Goal: Information Seeking & Learning: Learn about a topic

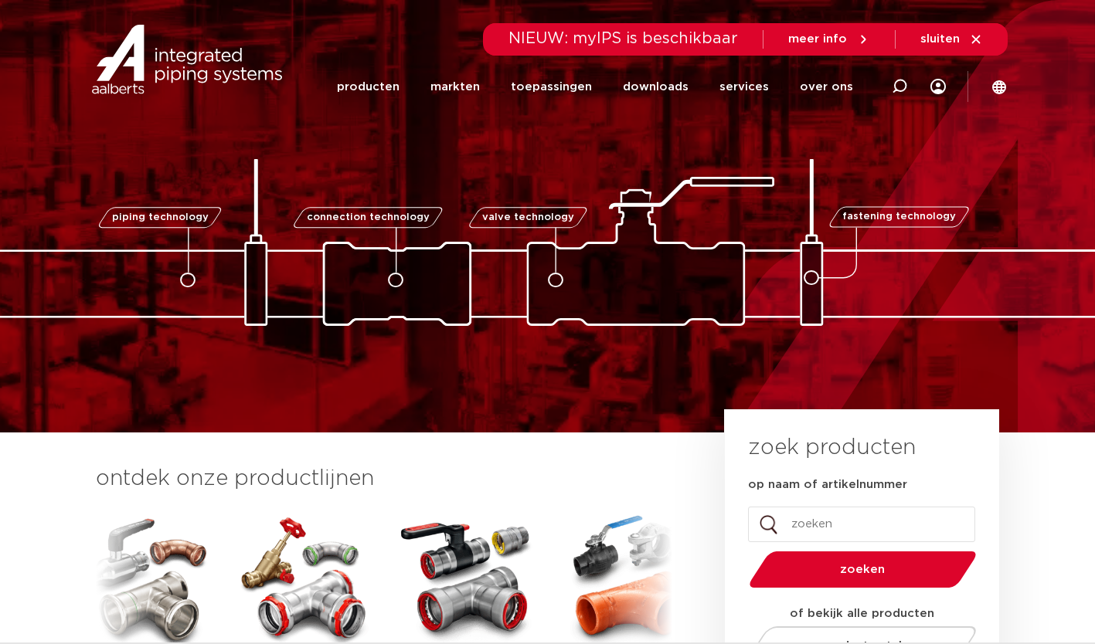
scroll to position [87, 0]
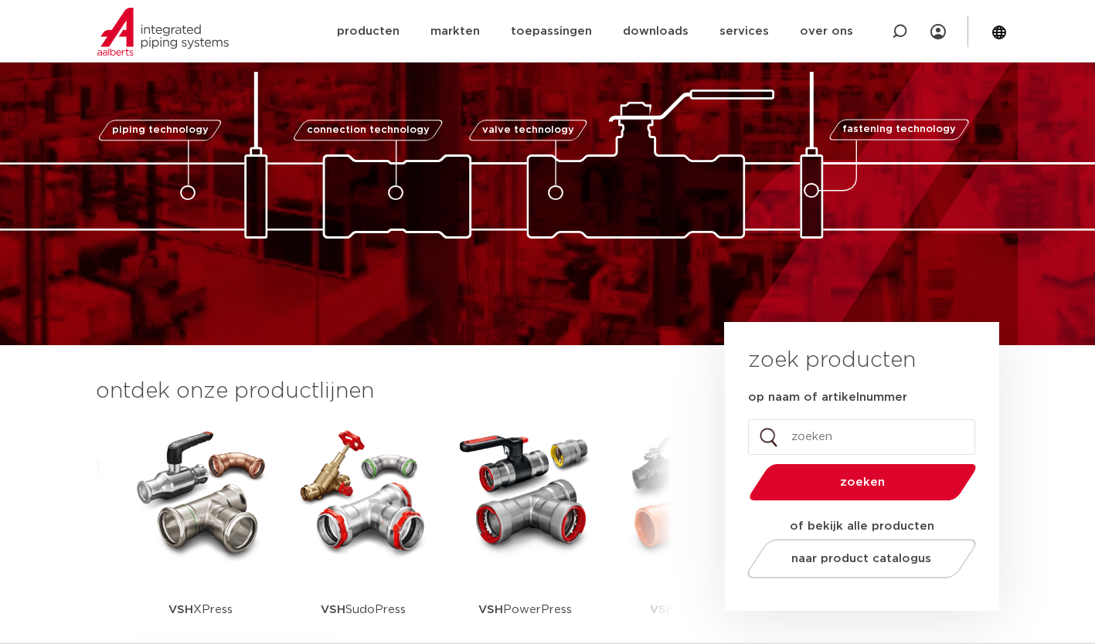
click at [202, 498] on img at bounding box center [200, 492] width 139 height 139
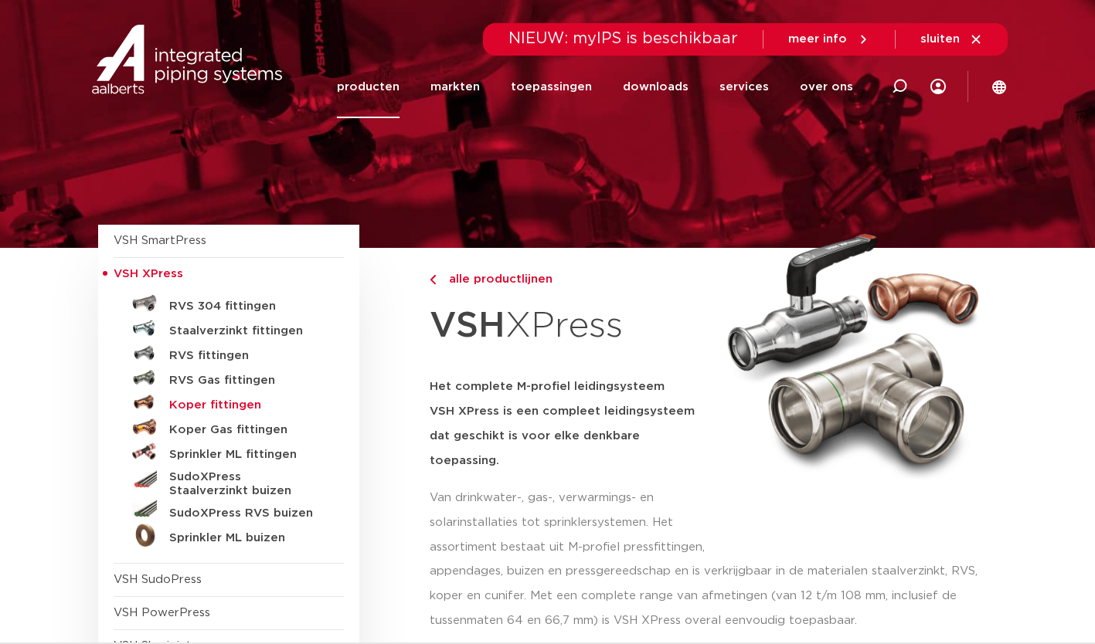
click at [214, 404] on h5 "Koper fittingen" at bounding box center [245, 406] width 153 height 14
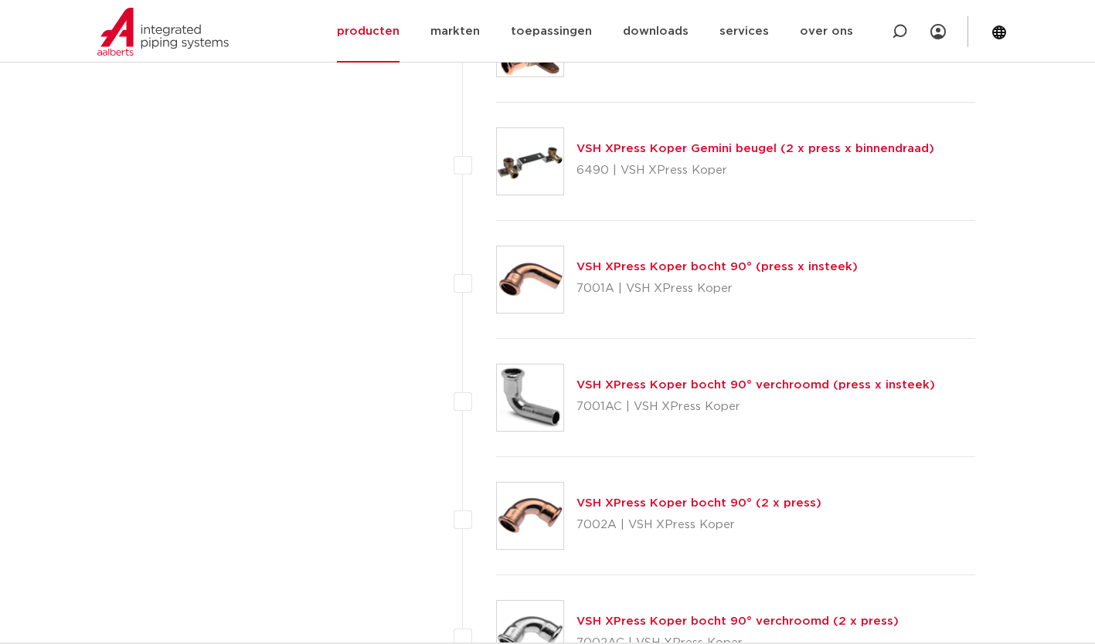
scroll to position [2748, 0]
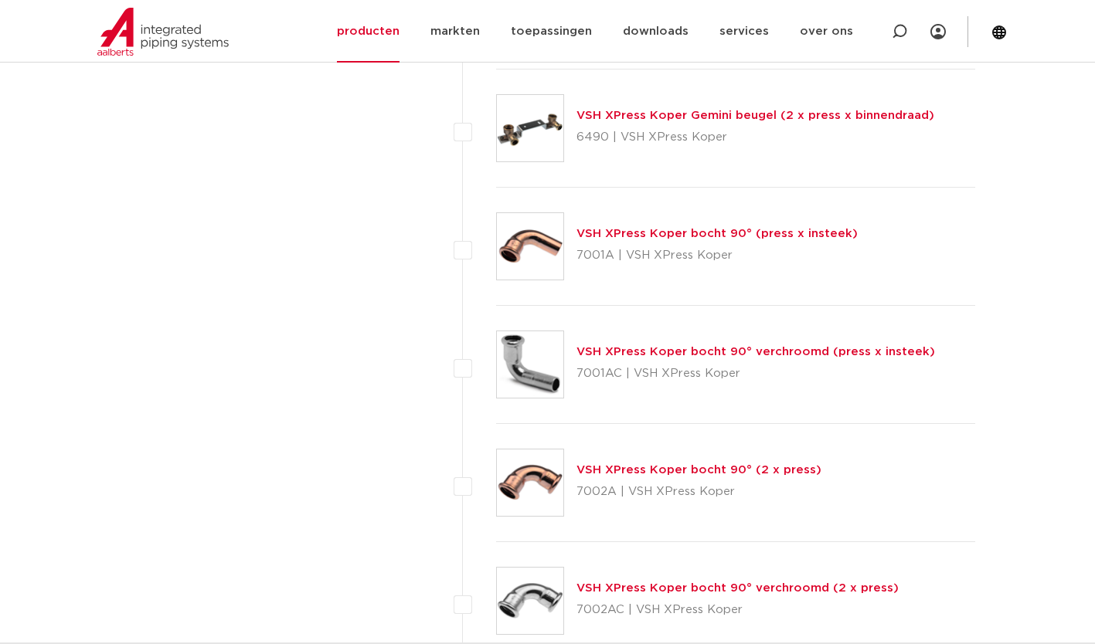
click at [685, 468] on link "VSH XPress Koper bocht 90° (2 x press)" at bounding box center [698, 470] width 245 height 12
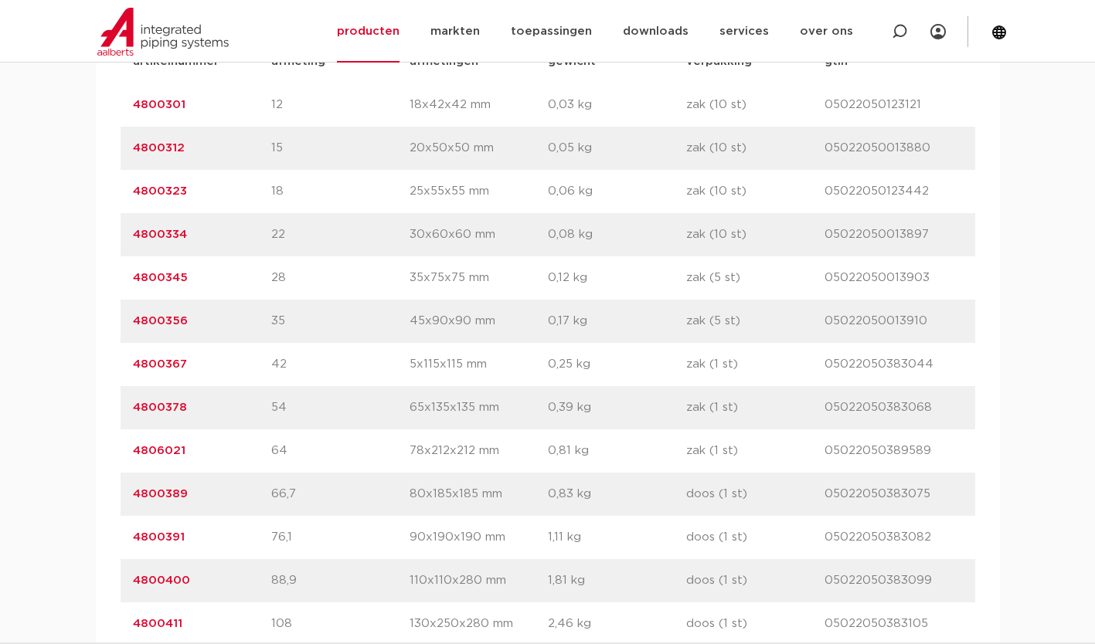
scroll to position [1069, 0]
